Goal: Task Accomplishment & Management: Manage account settings

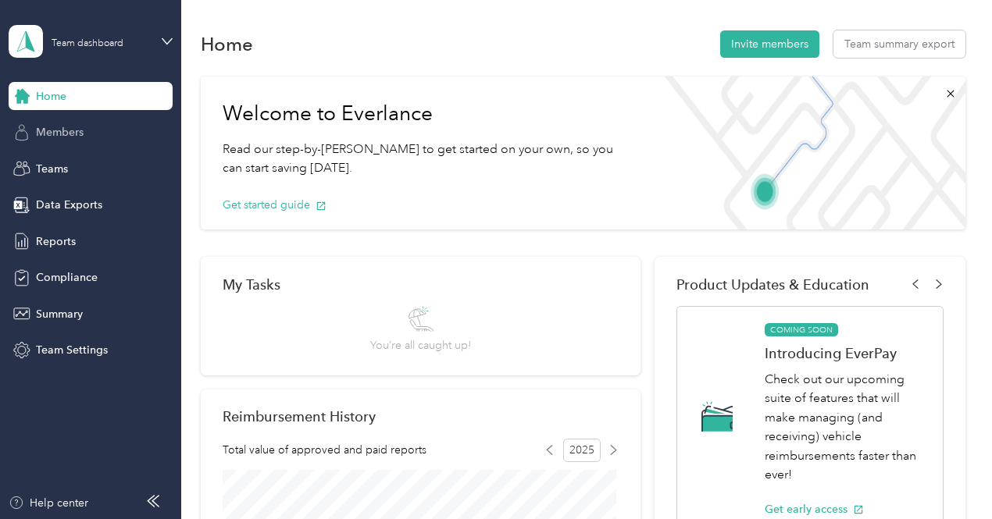
click at [57, 126] on span "Members" at bounding box center [60, 132] width 48 height 16
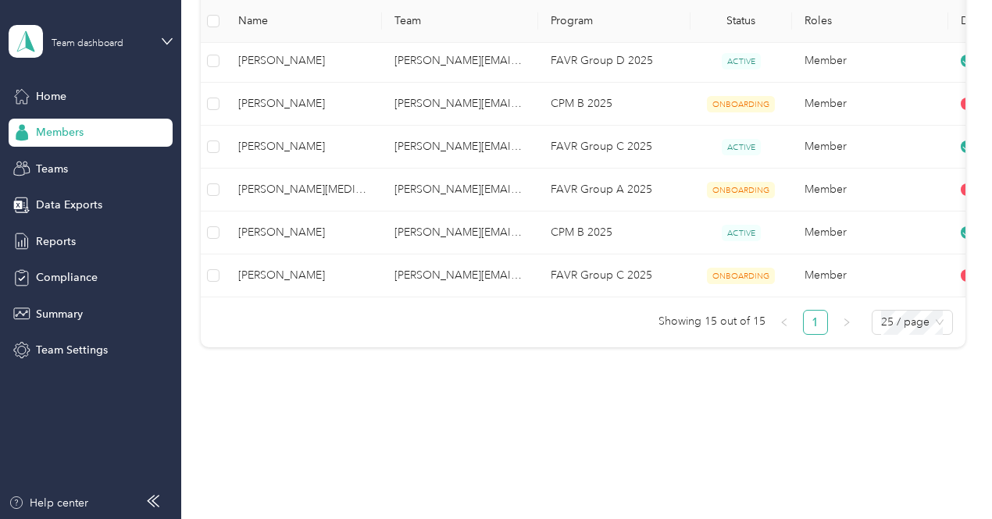
scroll to position [649, 0]
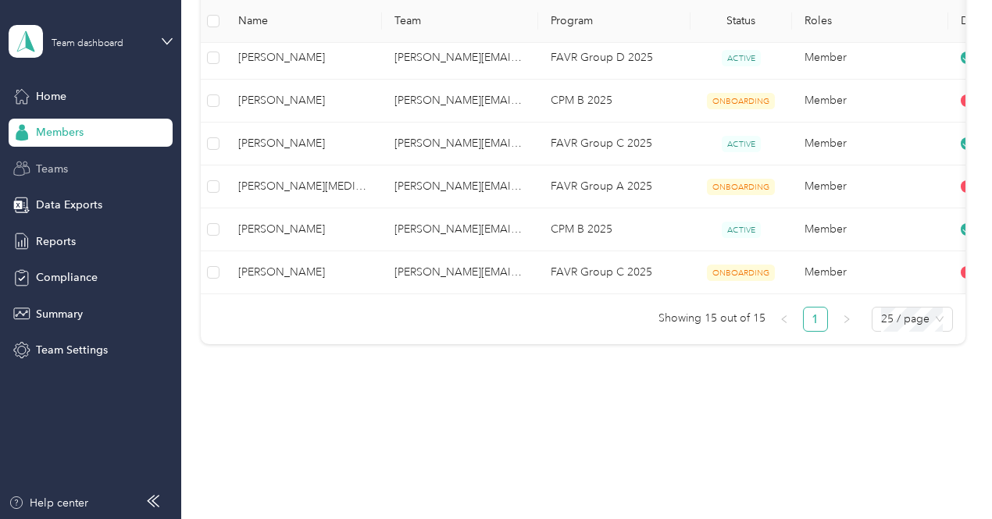
click at [139, 159] on div "Teams" at bounding box center [91, 169] width 164 height 28
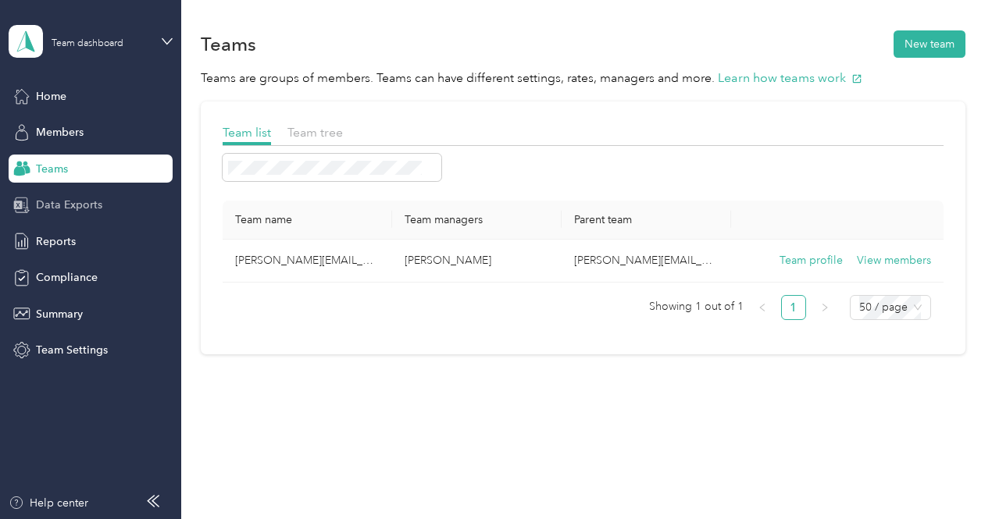
click at [72, 201] on span "Data Exports" at bounding box center [69, 205] width 66 height 16
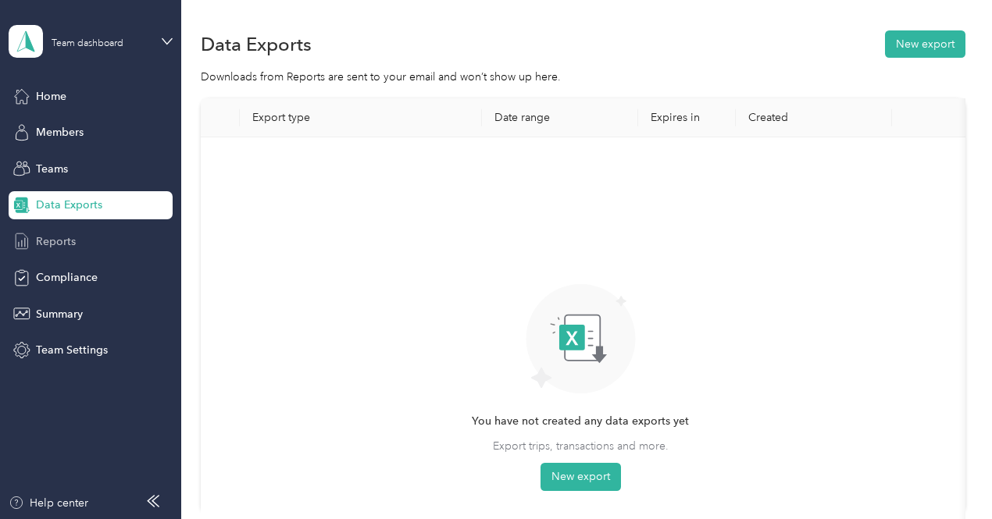
click at [77, 244] on div "Reports" at bounding box center [91, 241] width 164 height 28
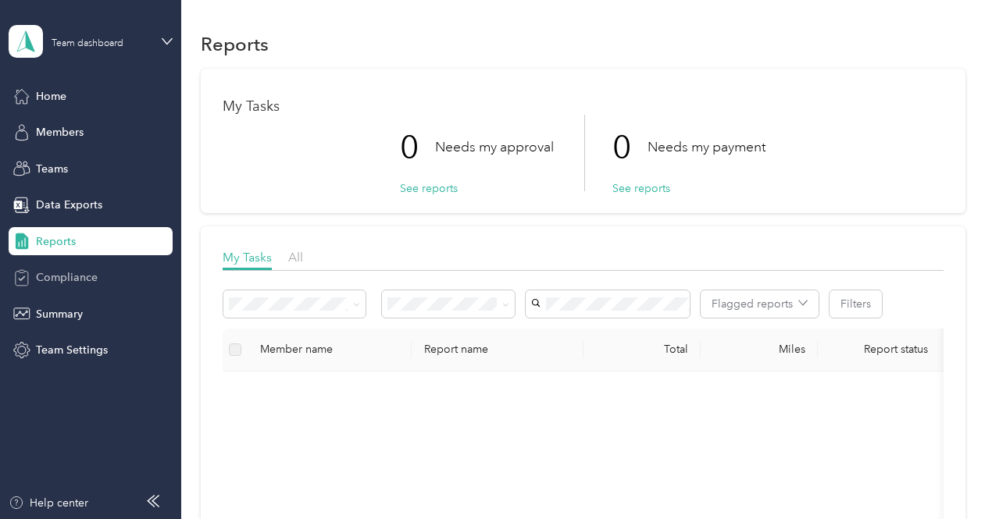
click at [66, 275] on span "Compliance" at bounding box center [67, 277] width 62 height 16
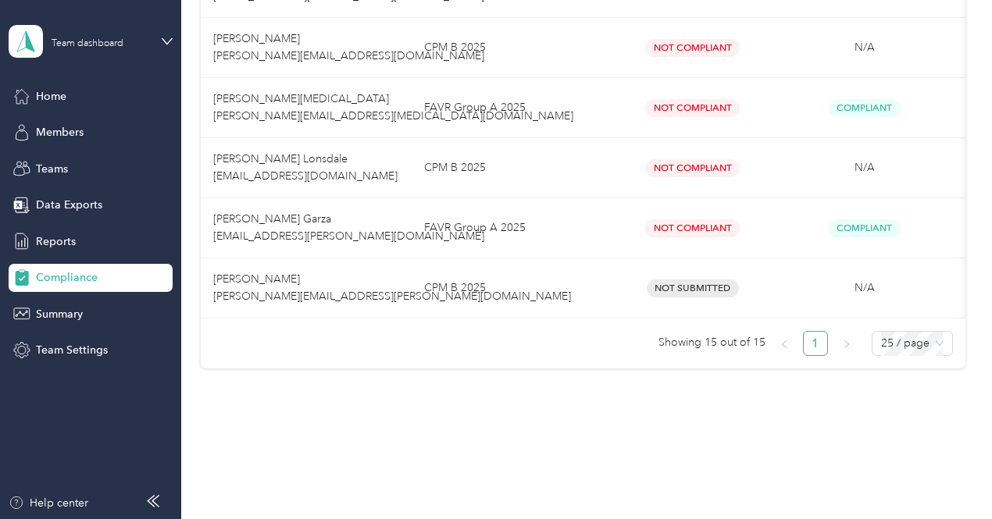
scroll to position [0, 106]
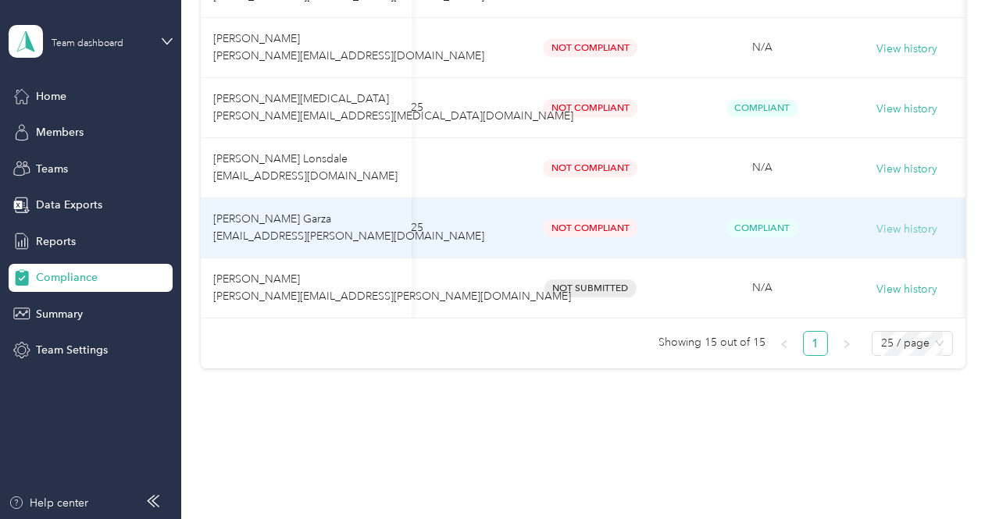
click at [899, 227] on button "View history" at bounding box center [906, 229] width 61 height 17
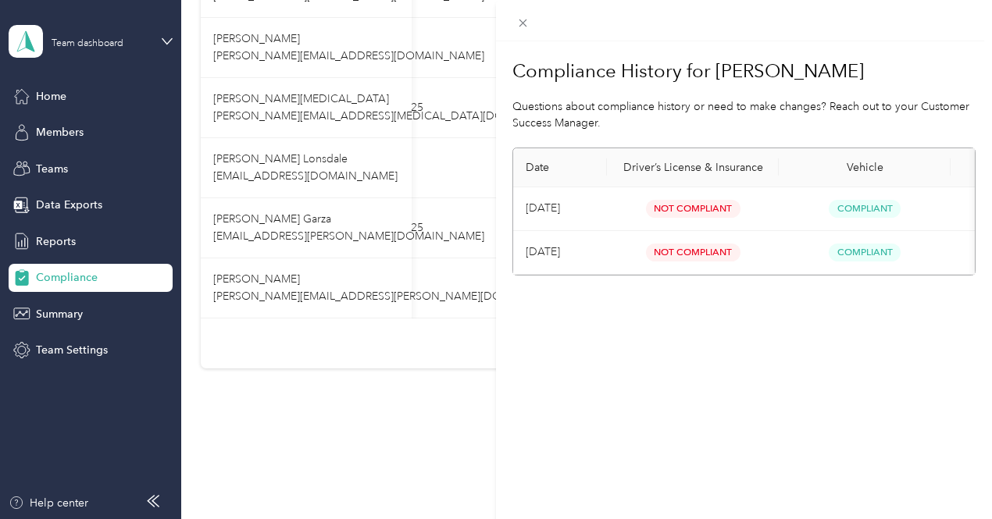
click at [70, 307] on div "Compliance History for [PERSON_NAME] Questions about compliance history or need…" at bounding box center [496, 259] width 992 height 519
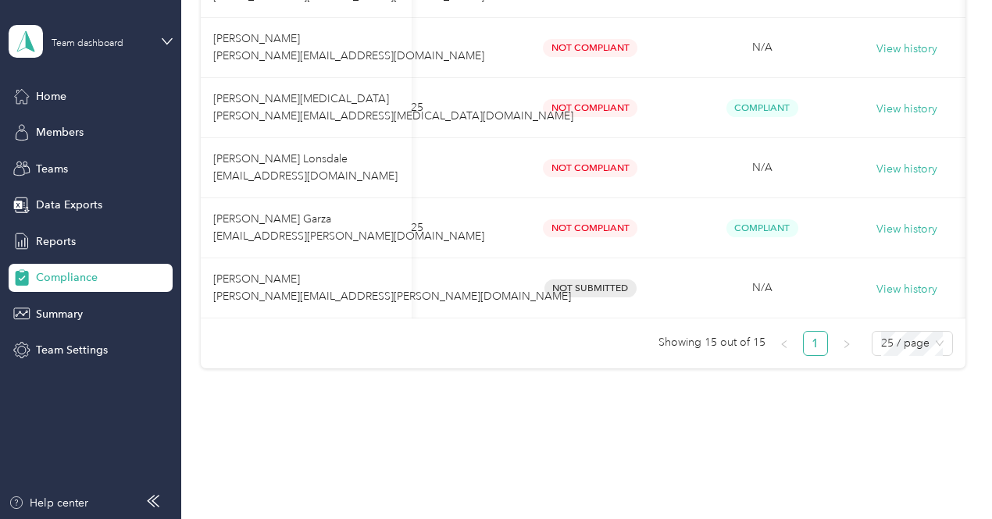
click at [70, 307] on span "Summary" at bounding box center [59, 314] width 47 height 16
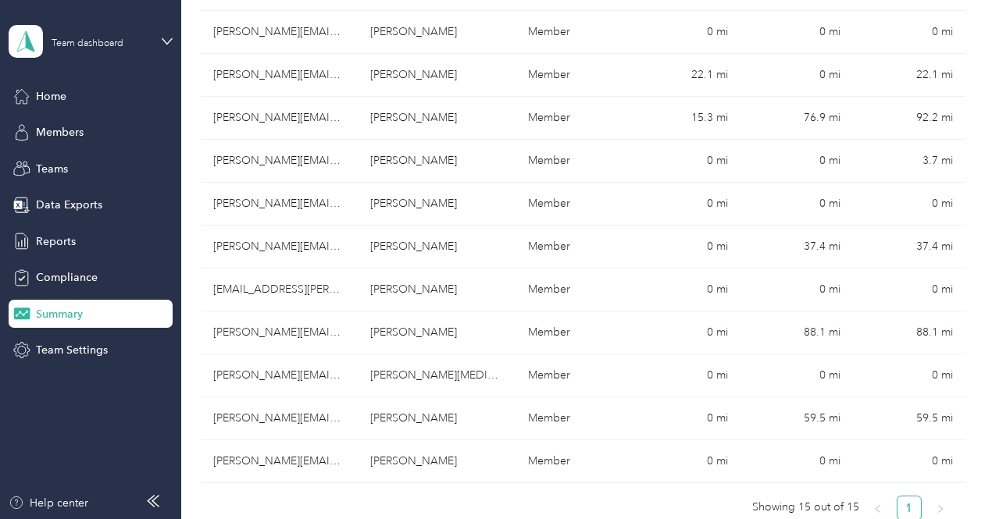
scroll to position [533, 0]
